Goal: Task Accomplishment & Management: Manage account settings

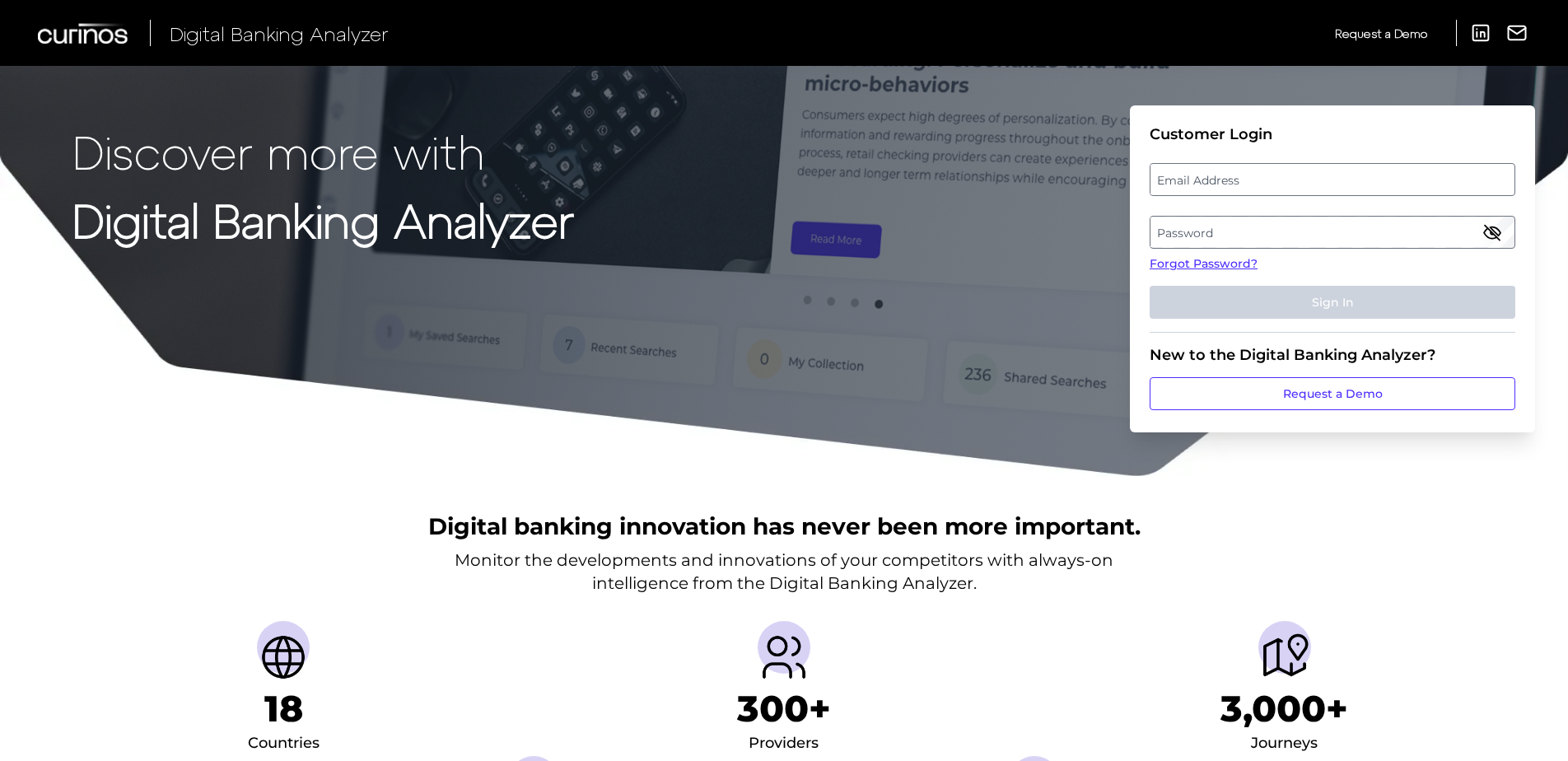
click at [1213, 185] on label "Email Address" at bounding box center [1331, 179] width 363 height 30
click at [1213, 185] on input "email" at bounding box center [1333, 179] width 365 height 33
type input "[PERSON_NAME][EMAIL_ADDRESS][PERSON_NAME][DOMAIN_NAME]"
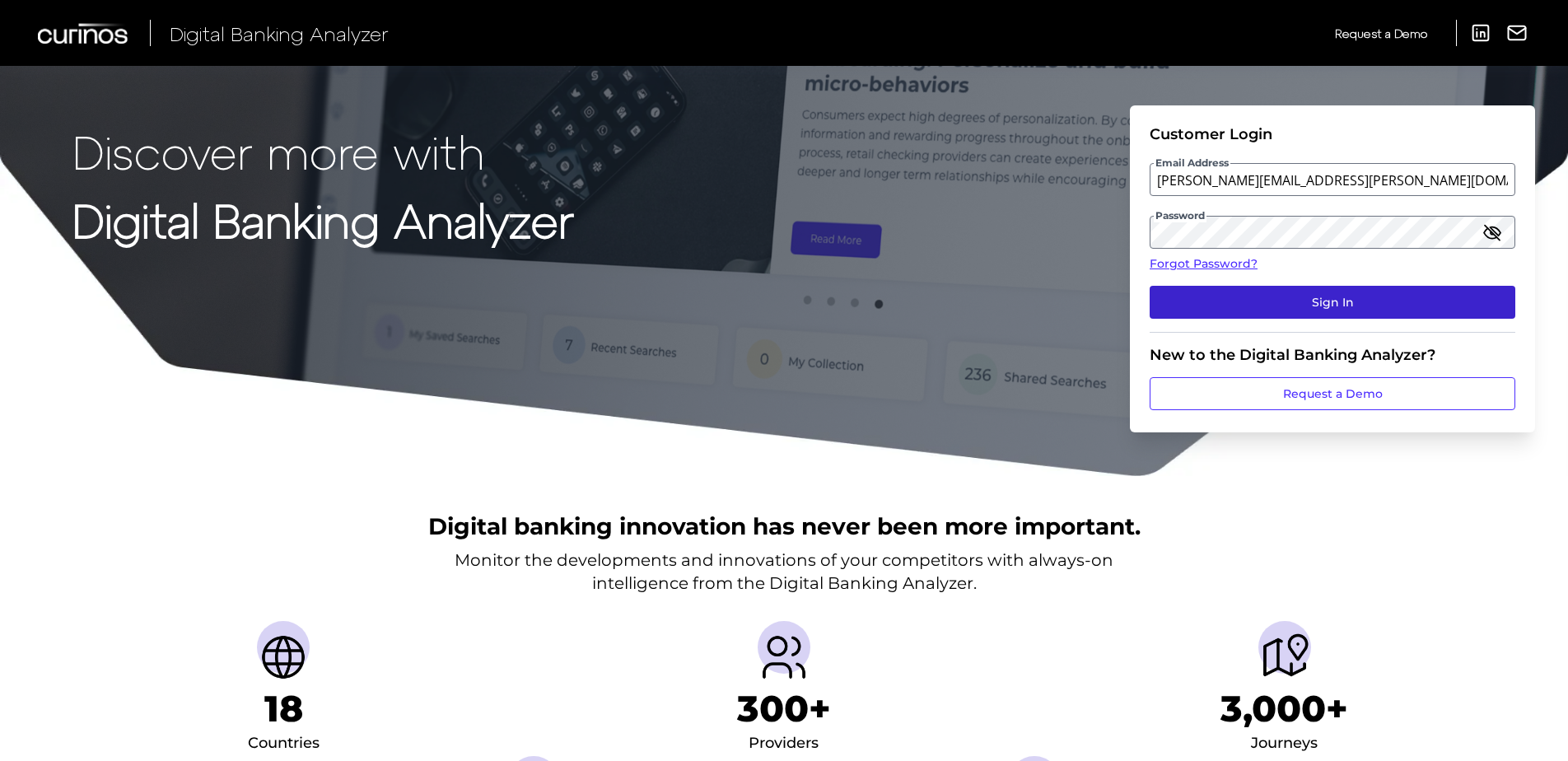
click at [1347, 302] on button "Sign In" at bounding box center [1333, 302] width 365 height 33
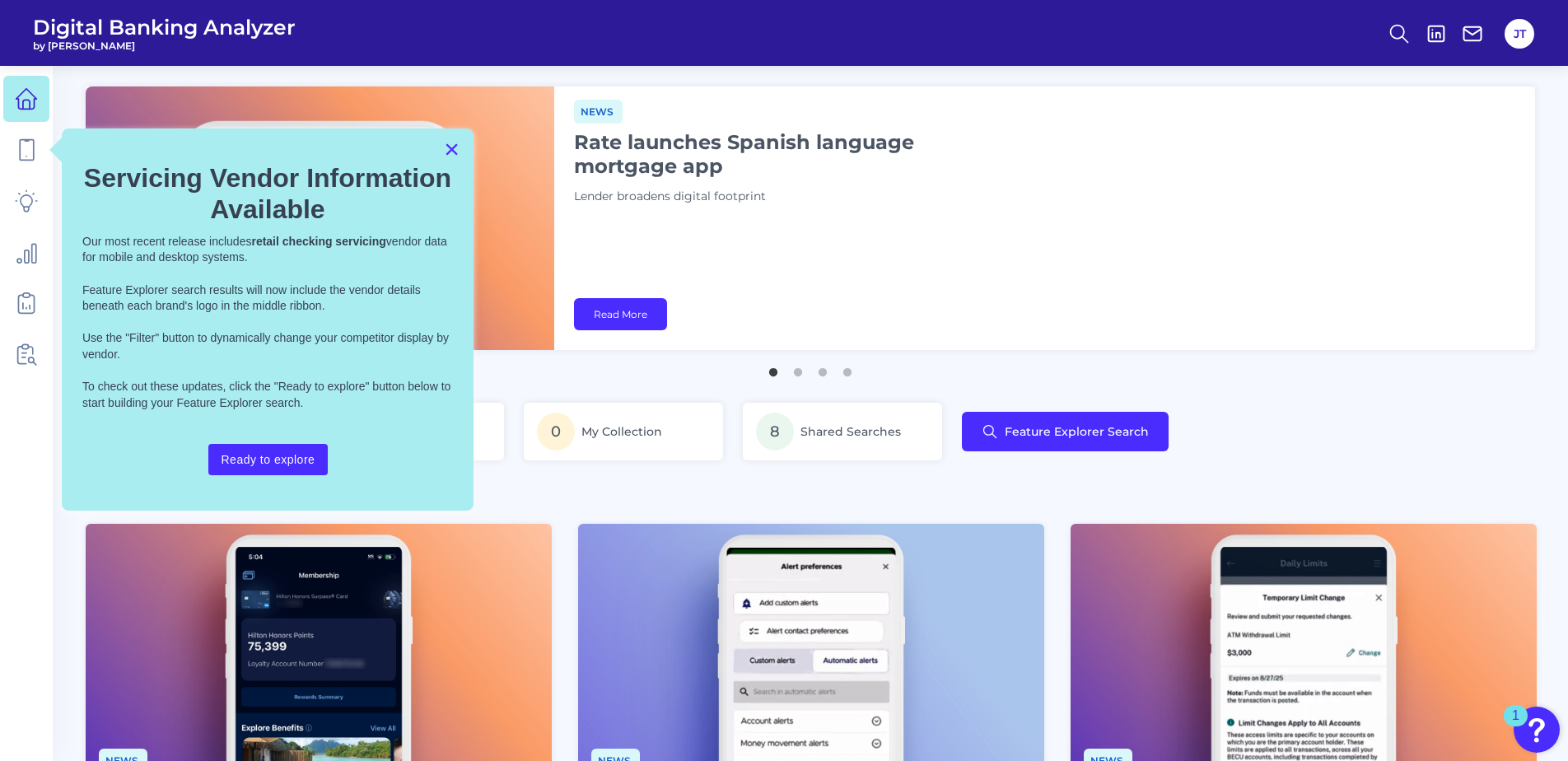
click at [454, 145] on button "×" at bounding box center [451, 148] width 15 height 26
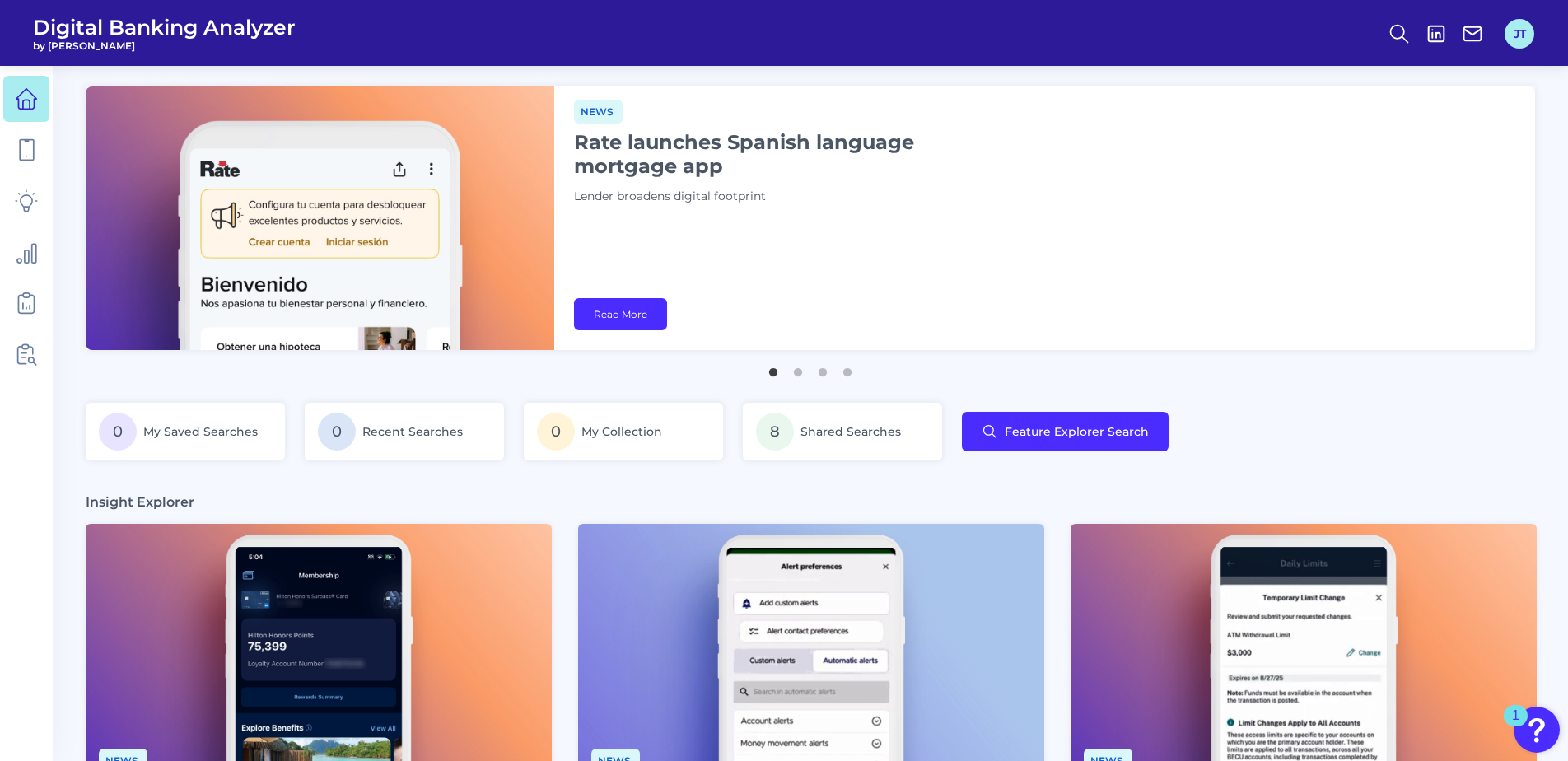
click at [1525, 36] on button "JT" at bounding box center [1519, 34] width 30 height 30
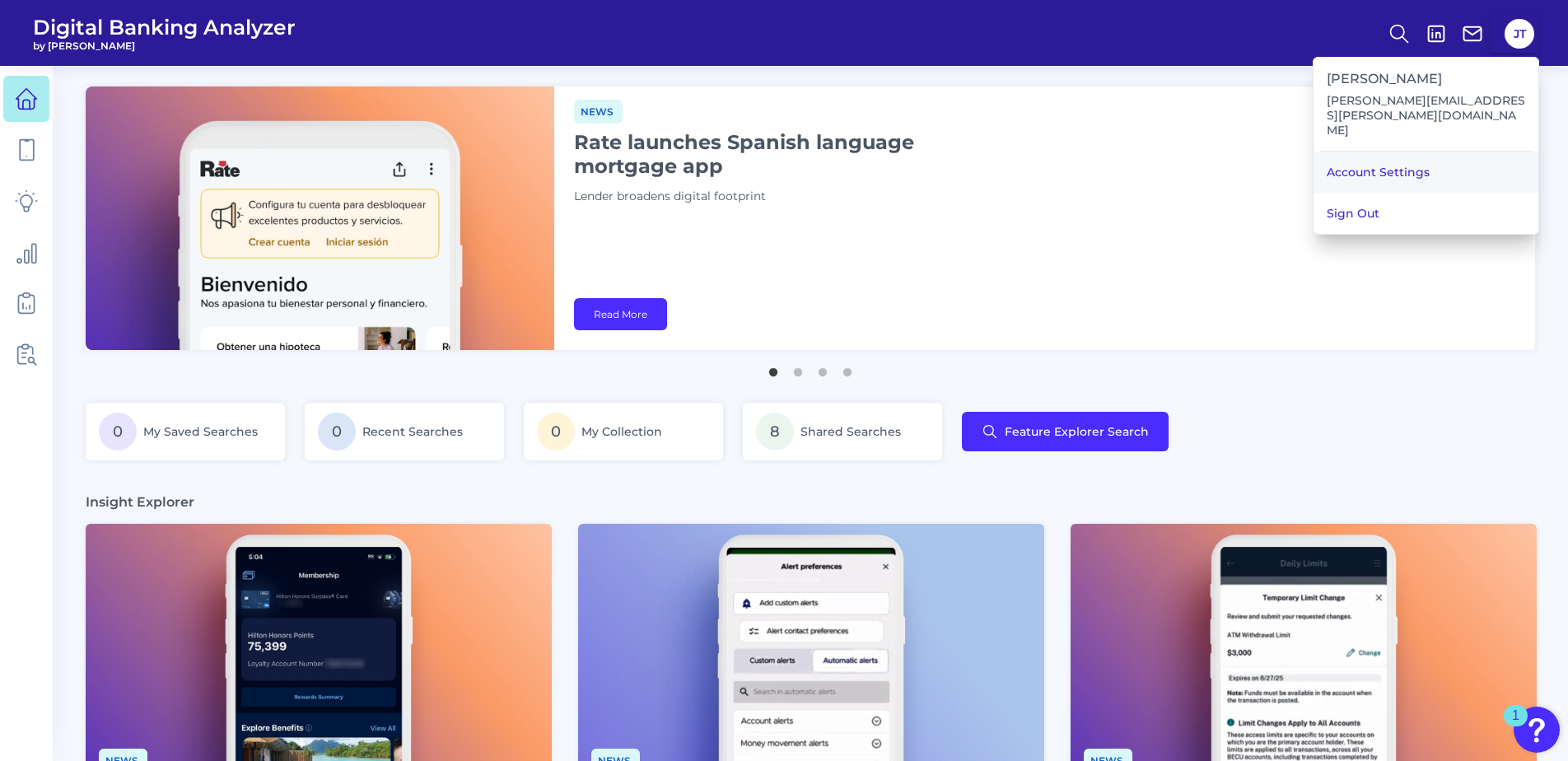
click at [1349, 152] on link "Account Settings" at bounding box center [1425, 172] width 225 height 41
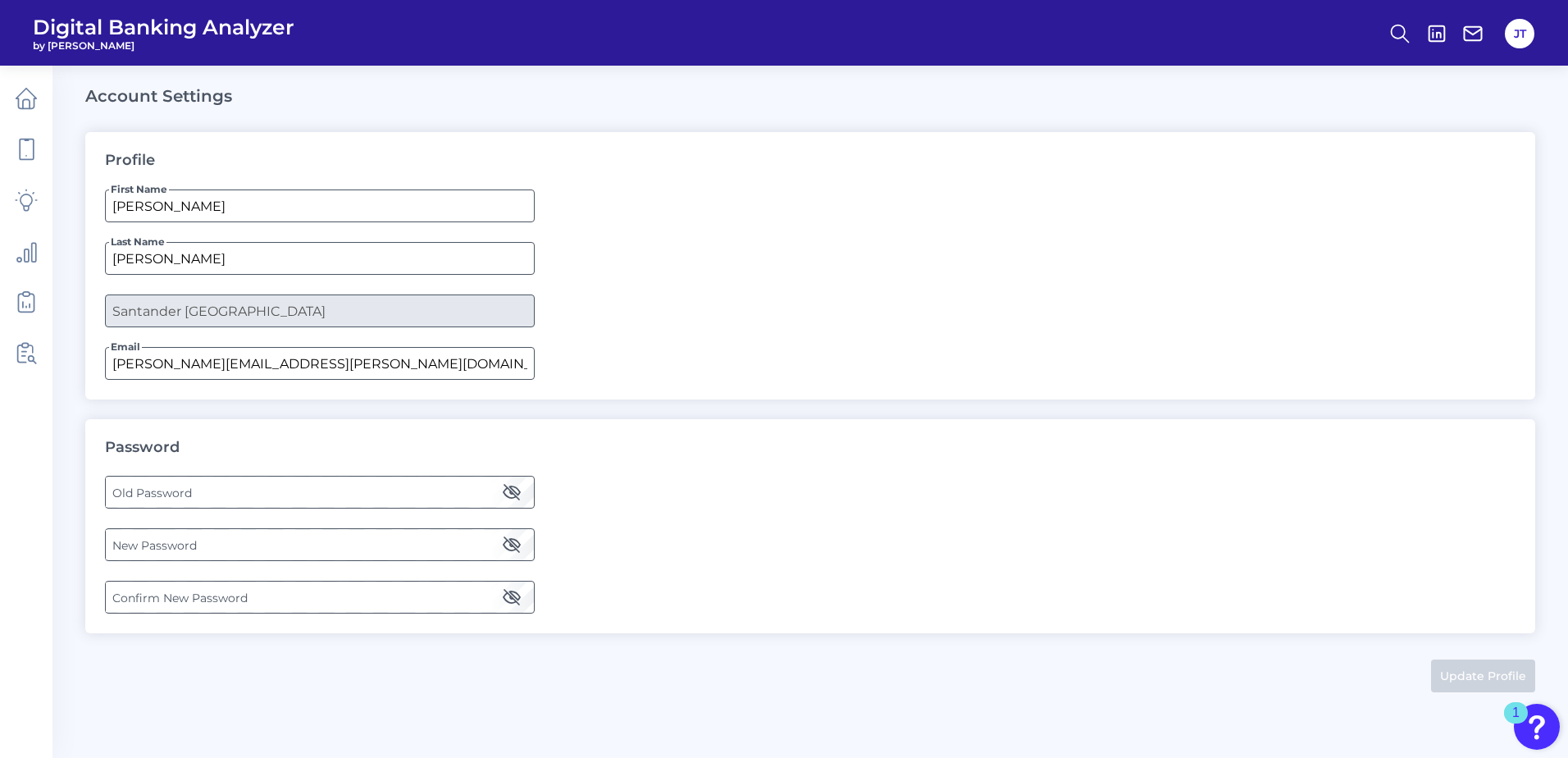
click at [190, 484] on label "Old Password" at bounding box center [320, 492] width 427 height 30
click at [224, 550] on label "New Password" at bounding box center [320, 544] width 427 height 30
click at [221, 597] on label "Confirm New Password" at bounding box center [320, 597] width 427 height 30
click at [1450, 672] on button "Update Profile" at bounding box center [1483, 676] width 104 height 33
click at [36, 107] on icon at bounding box center [25, 98] width 23 height 23
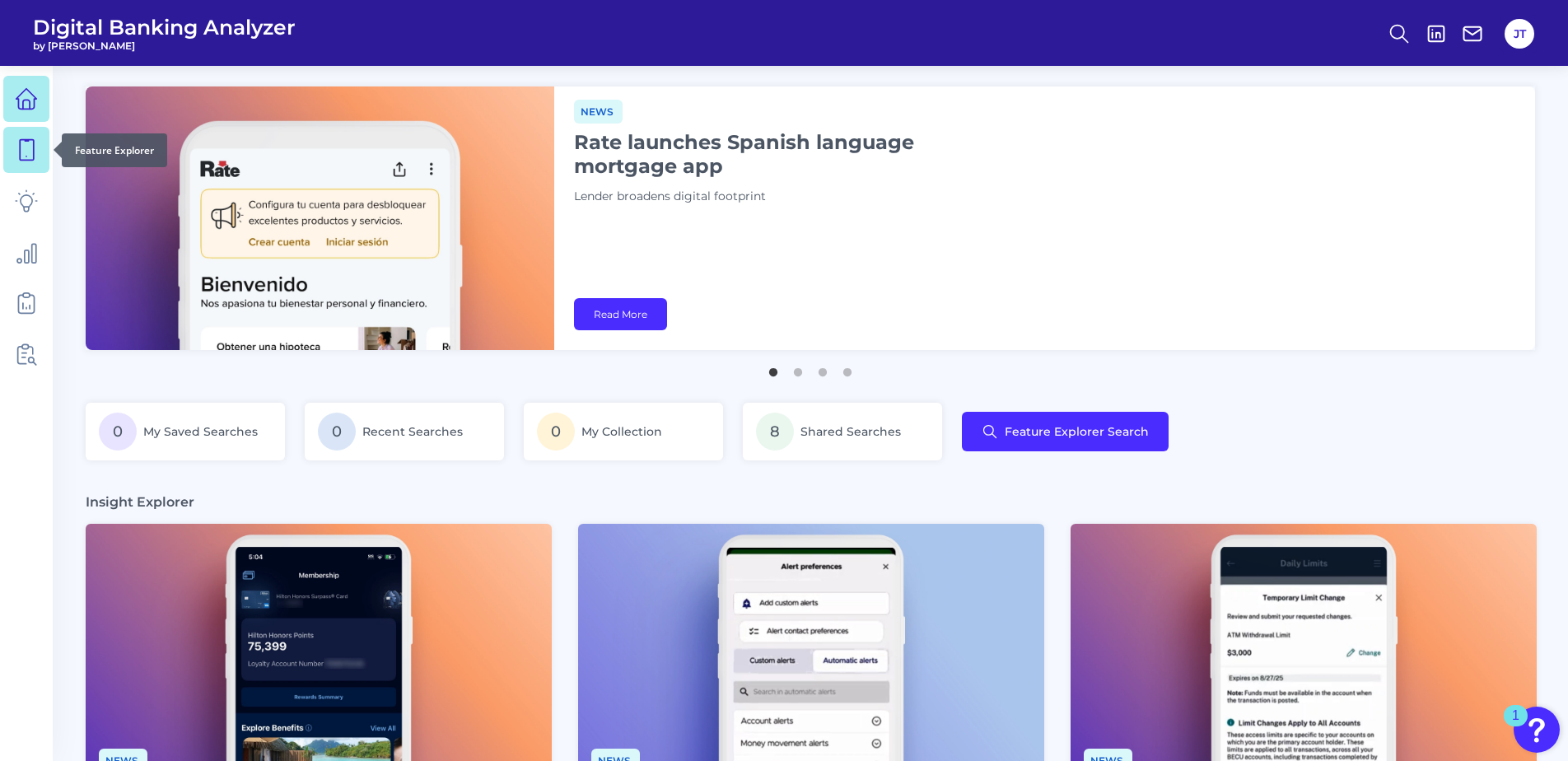
click at [32, 145] on icon at bounding box center [25, 149] width 23 height 23
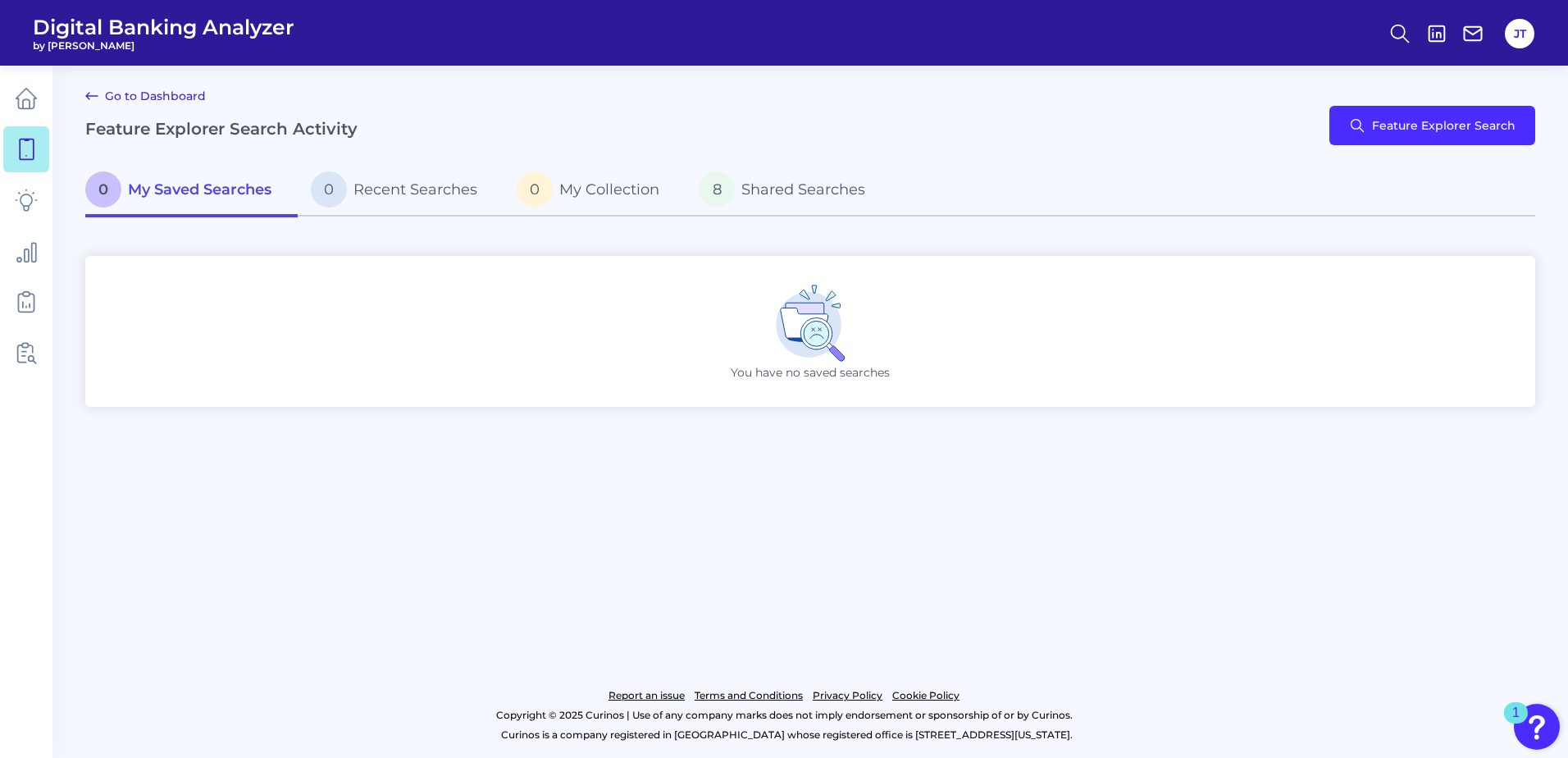
click at [1363, 570] on main "Go to Dashboard Feature Explorer Search Activity Feature Explorer Search 0 My S…" at bounding box center [784, 379] width 1568 height 758
click at [1039, 542] on main "Go to Dashboard Feature Explorer Search Activity Feature Explorer Search 0 My S…" at bounding box center [784, 379] width 1568 height 758
click at [152, 90] on link "Go to Dashboard" at bounding box center [145, 96] width 120 height 20
